Goal: Task Accomplishment & Management: Manage account settings

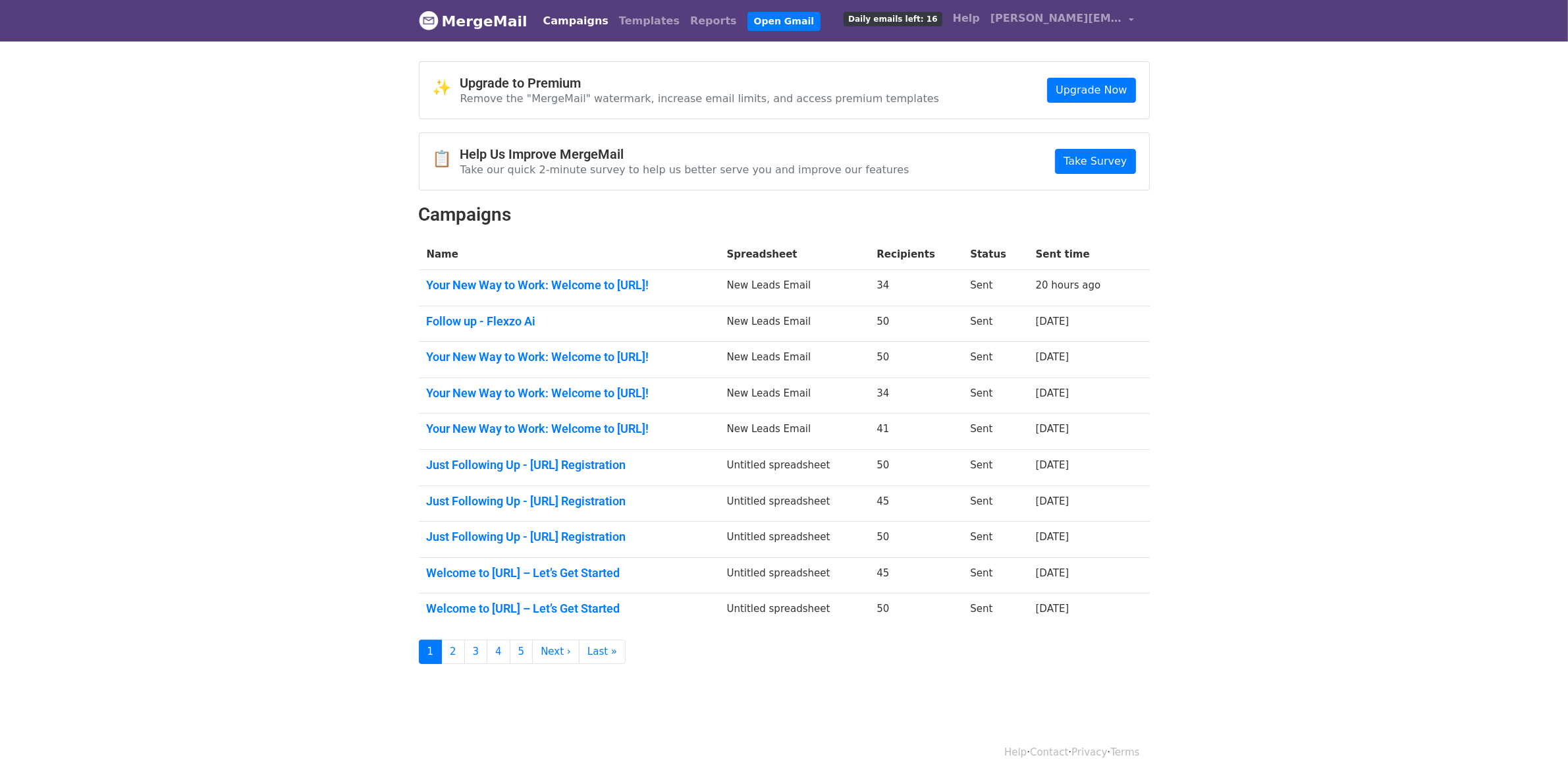
click at [549, 15] on link "Campaigns" at bounding box center [576, 21] width 76 height 26
click at [917, 17] on span "Daily emails left: 16" at bounding box center [893, 18] width 98 height 14
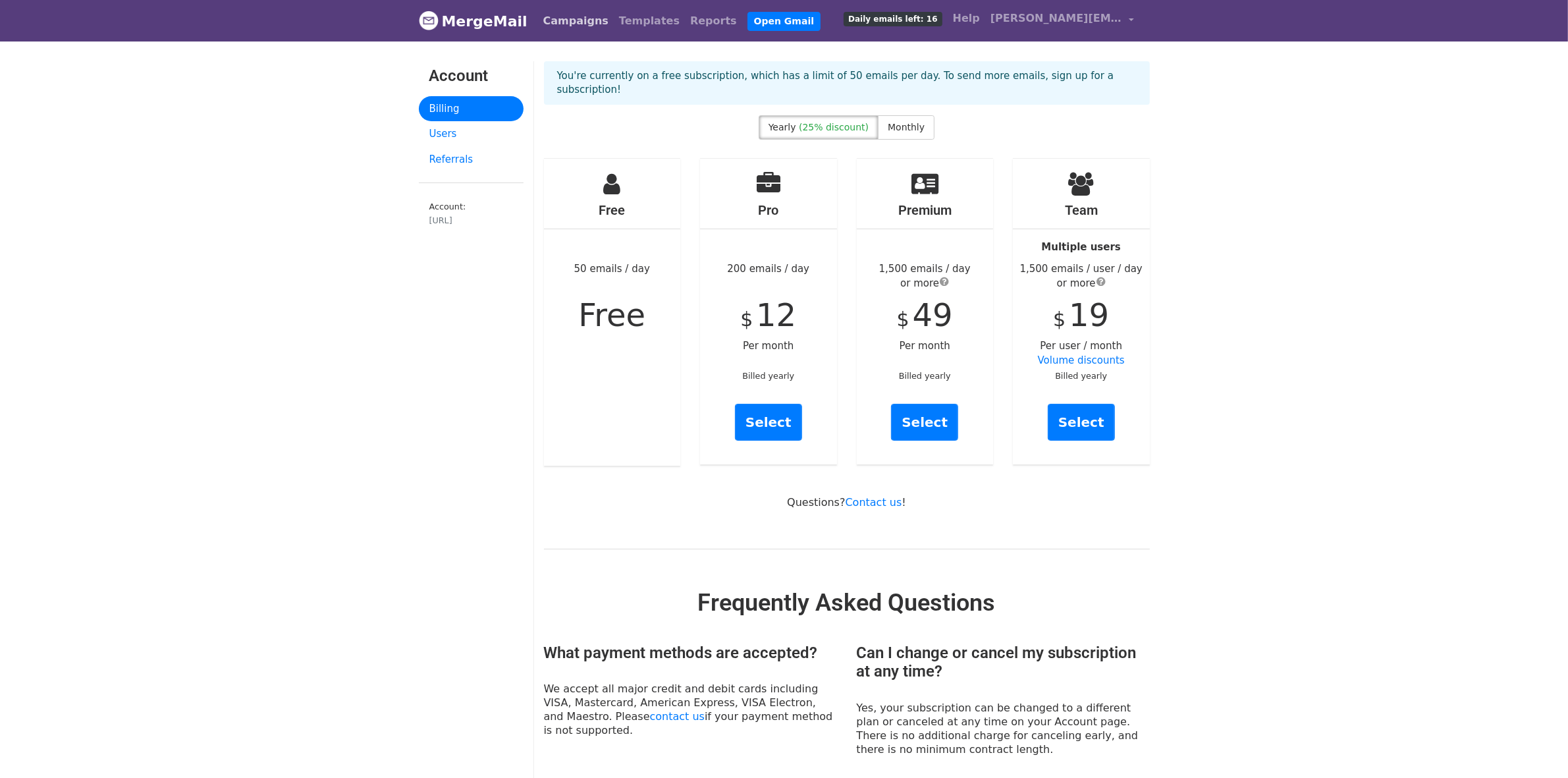
click at [585, 18] on link "Campaigns" at bounding box center [576, 21] width 76 height 26
